Goal: Task Accomplishment & Management: Manage account settings

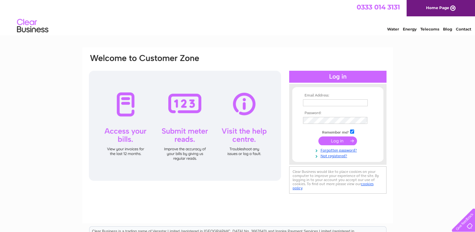
type input "spar-scone@hotmail.com"
click at [335, 139] on input "submit" at bounding box center [337, 140] width 39 height 9
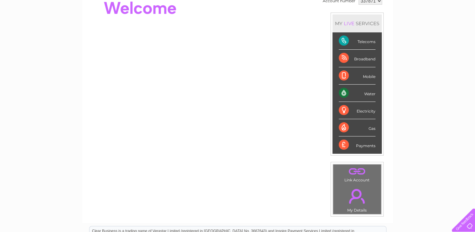
scroll to position [31, 0]
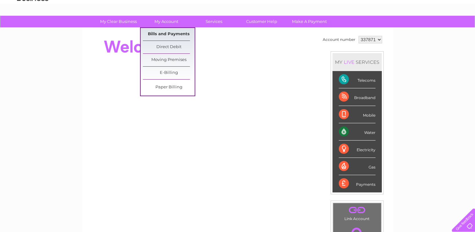
click at [162, 32] on link "Bills and Payments" at bounding box center [169, 34] width 52 height 13
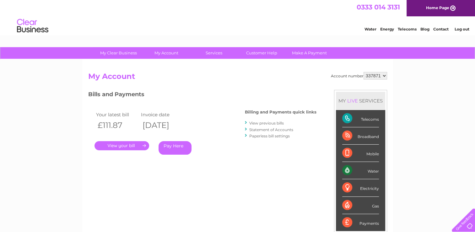
click at [136, 145] on link "." at bounding box center [121, 145] width 55 height 9
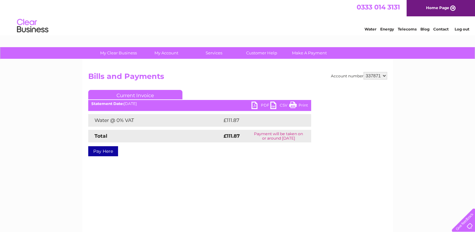
click at [259, 104] on link "PDF" at bounding box center [260, 105] width 19 height 9
